Goal: Navigation & Orientation: Find specific page/section

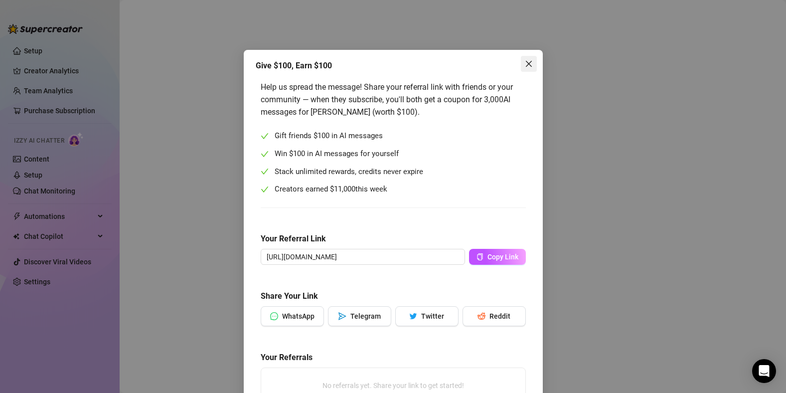
click at [527, 63] on icon "close" at bounding box center [529, 64] width 8 height 8
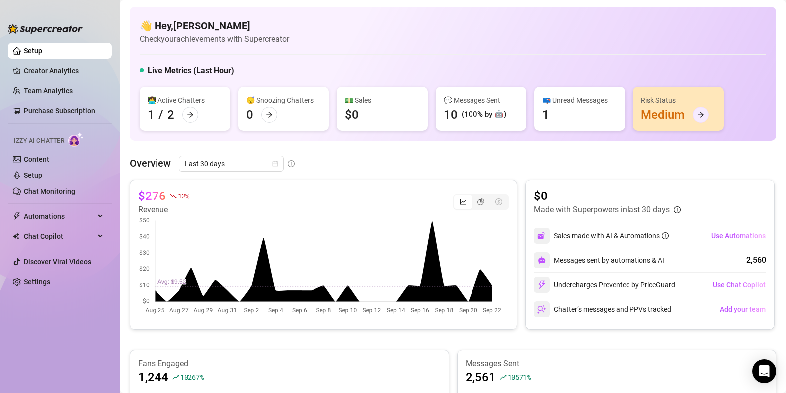
click at [701, 116] on icon "arrow-right" at bounding box center [700, 114] width 7 height 7
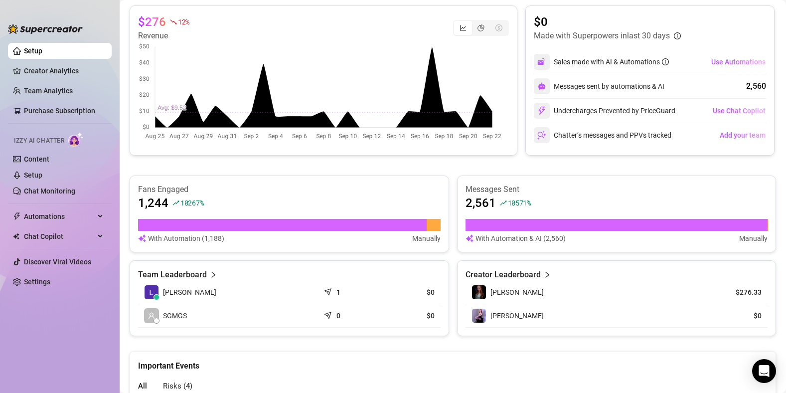
scroll to position [172, 0]
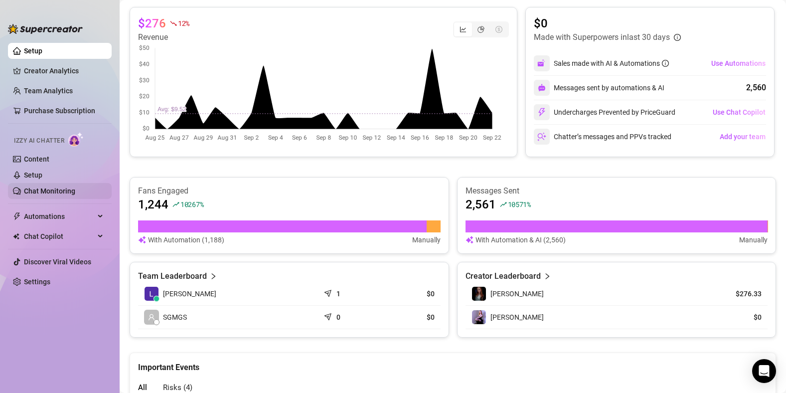
click at [53, 192] on link "Chat Monitoring" at bounding box center [49, 191] width 51 height 8
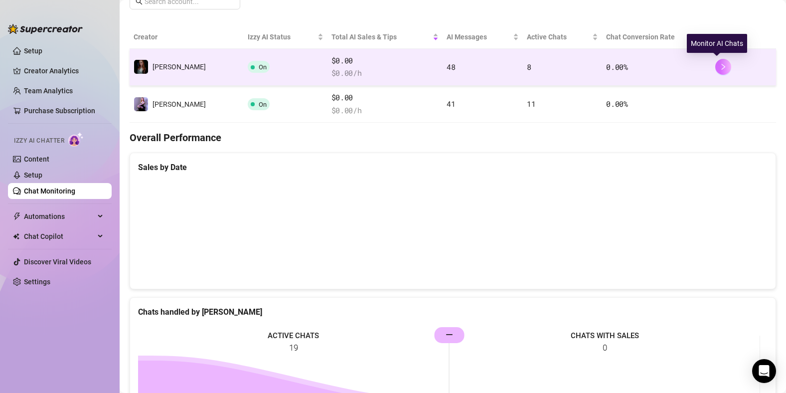
click at [723, 66] on button "button" at bounding box center [723, 67] width 16 height 16
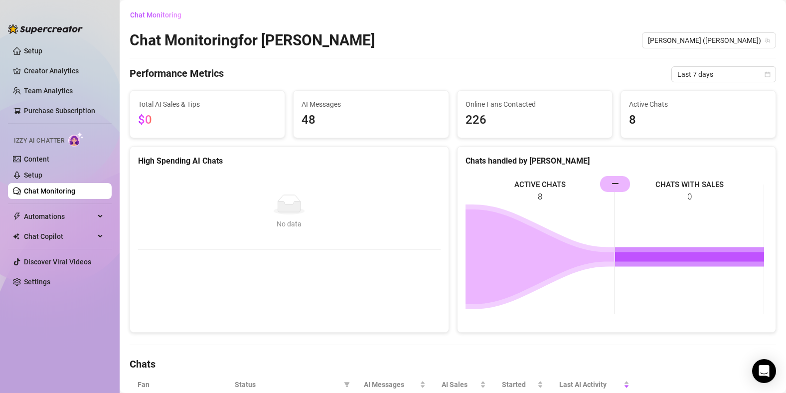
scroll to position [327, 0]
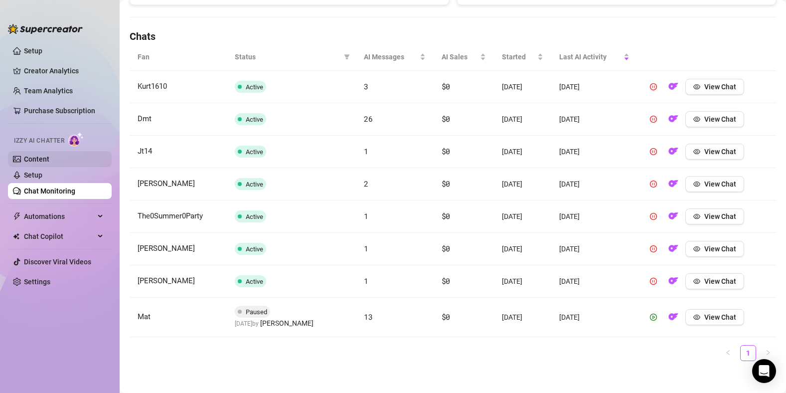
click at [42, 159] on link "Content" at bounding box center [36, 159] width 25 height 8
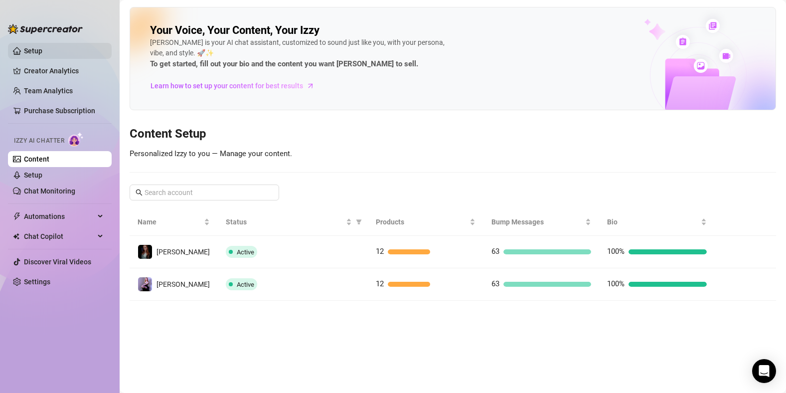
click at [42, 48] on link "Setup" at bounding box center [33, 51] width 18 height 8
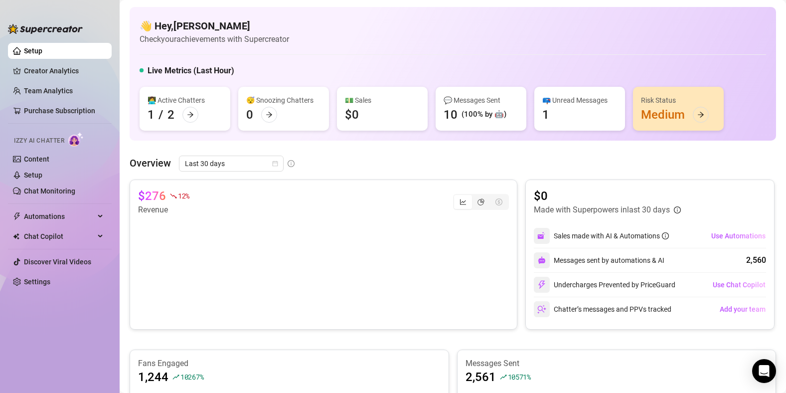
click at [547, 112] on div "1" at bounding box center [545, 115] width 7 height 16
click at [63, 211] on span "Automations" at bounding box center [59, 216] width 71 height 16
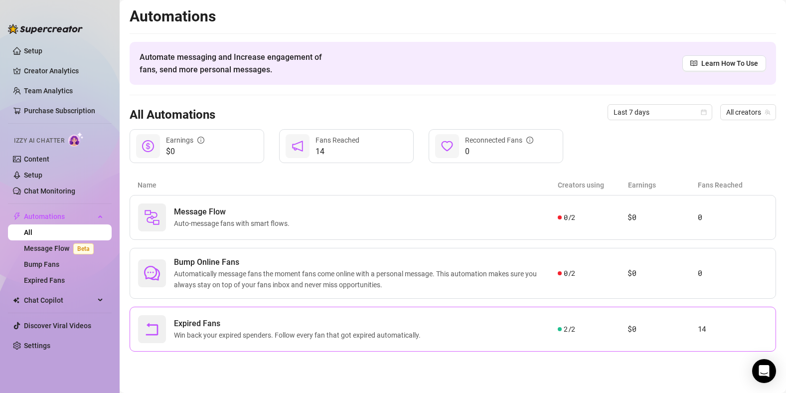
click at [252, 324] on span "Expired Fans" at bounding box center [299, 323] width 251 height 12
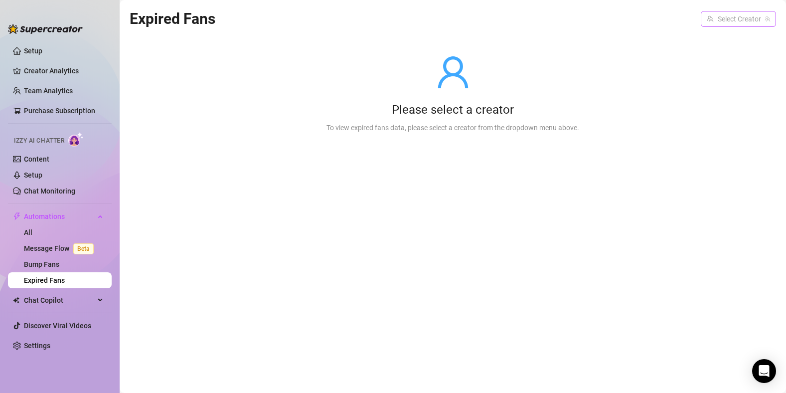
click at [731, 19] on input "search" at bounding box center [734, 18] width 54 height 15
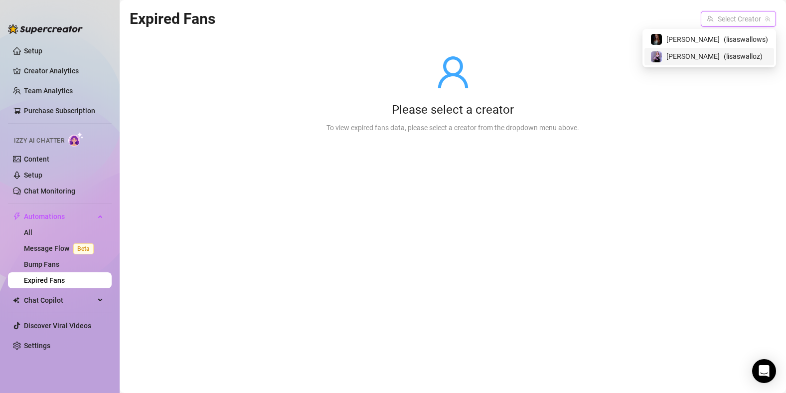
click at [728, 57] on span "( lisaswalloz )" at bounding box center [742, 56] width 39 height 11
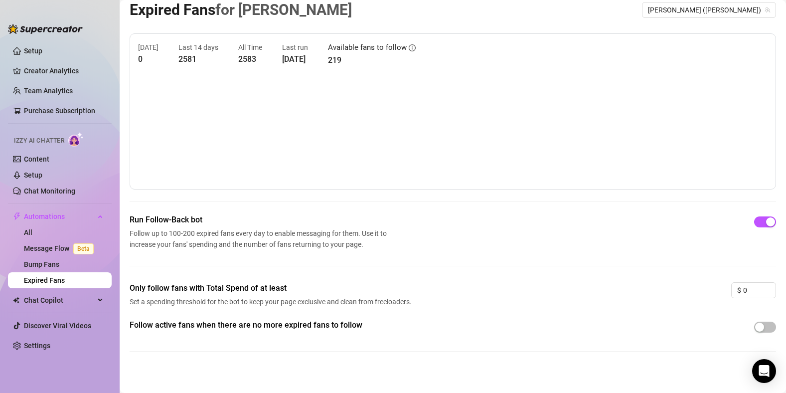
scroll to position [13, 0]
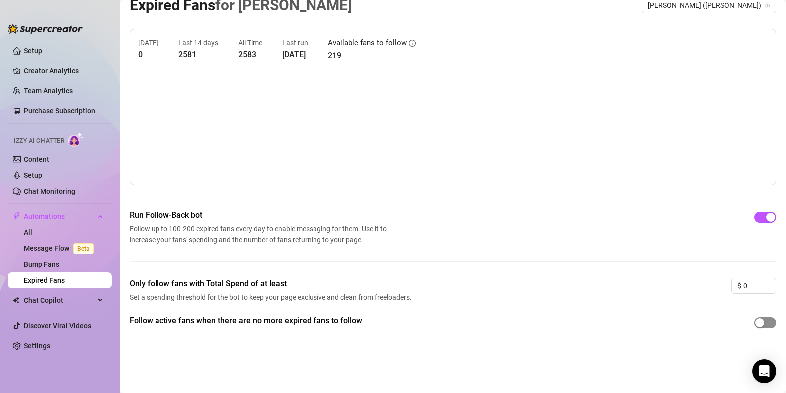
click at [755, 320] on div "button" at bounding box center [759, 322] width 9 height 9
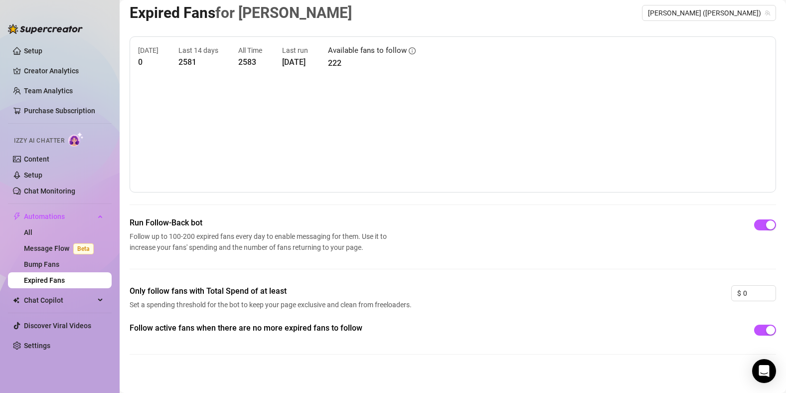
scroll to position [0, 0]
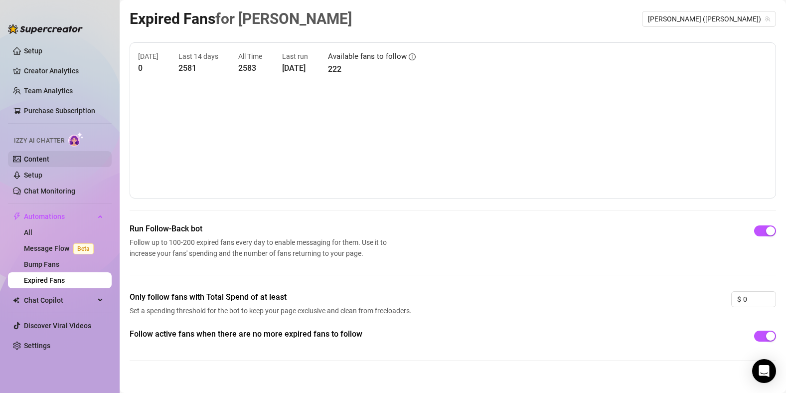
click at [42, 160] on link "Content" at bounding box center [36, 159] width 25 height 8
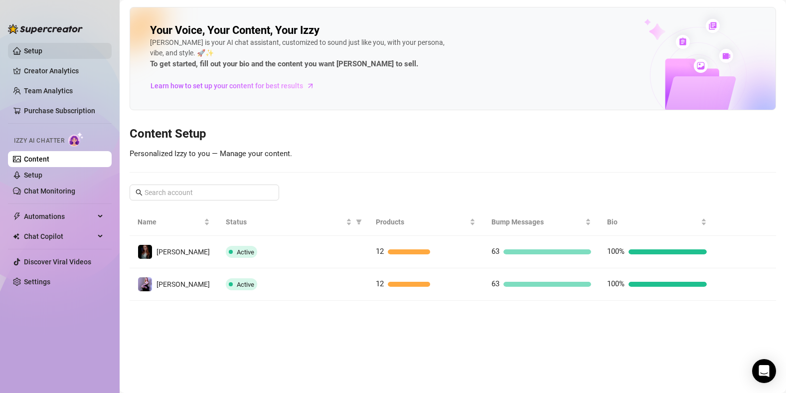
click at [42, 50] on link "Setup" at bounding box center [33, 51] width 18 height 8
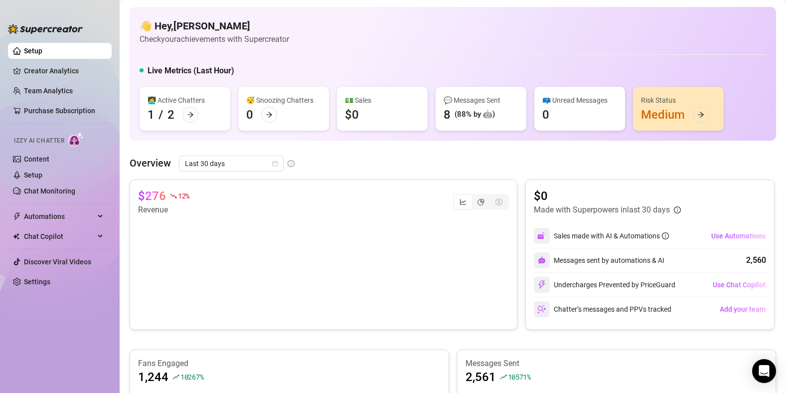
click at [58, 201] on ul "Setup Creator Analytics Team Analytics Purchase Subscription Izzy AI Chatter Co…" at bounding box center [60, 209] width 104 height 341
click at [67, 194] on link "Chat Monitoring" at bounding box center [49, 191] width 51 height 8
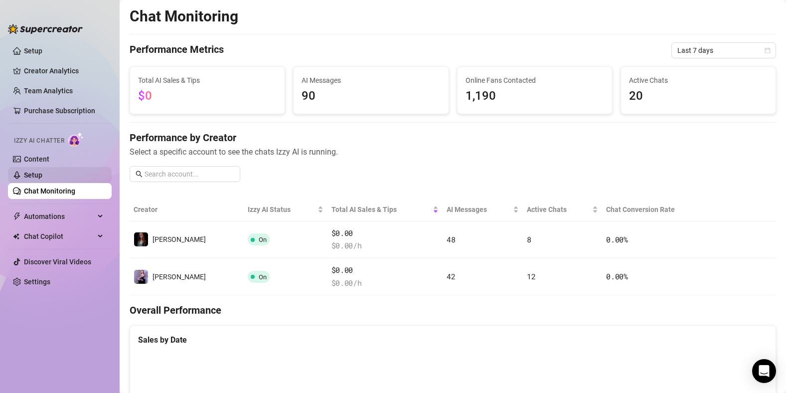
click at [39, 177] on link "Setup" at bounding box center [33, 175] width 18 height 8
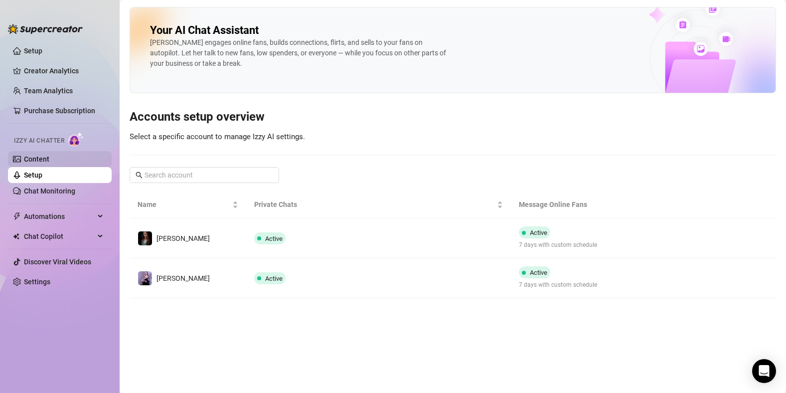
click at [49, 158] on link "Content" at bounding box center [36, 159] width 25 height 8
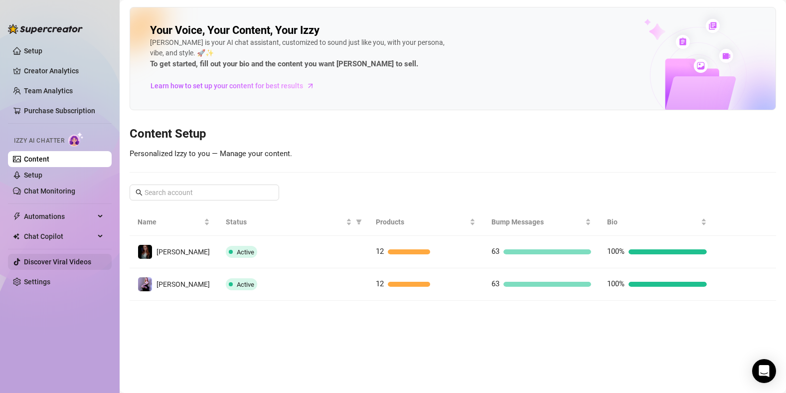
click at [60, 258] on link "Discover Viral Videos" at bounding box center [57, 262] width 67 height 8
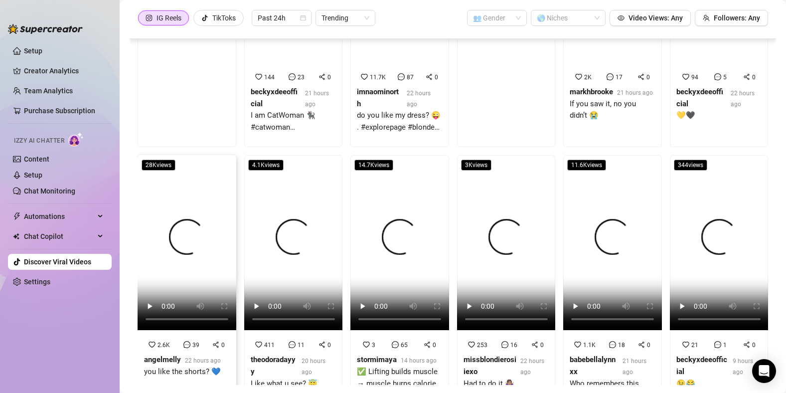
scroll to position [206, 0]
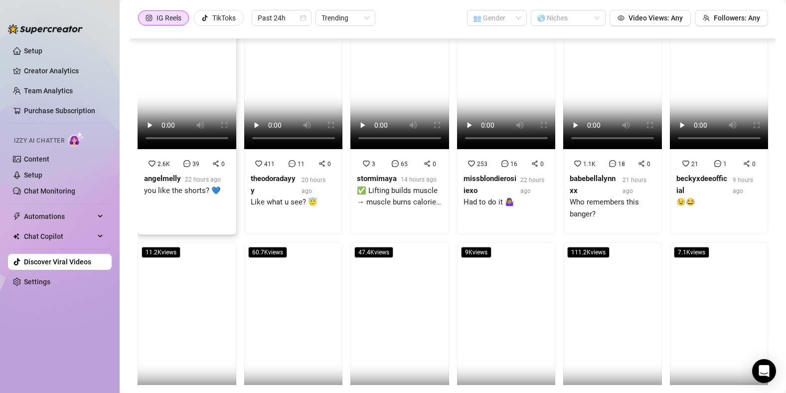
click at [192, 190] on div "you like the shorts? 💙" at bounding box center [182, 191] width 77 height 12
